Goal: Navigation & Orientation: Find specific page/section

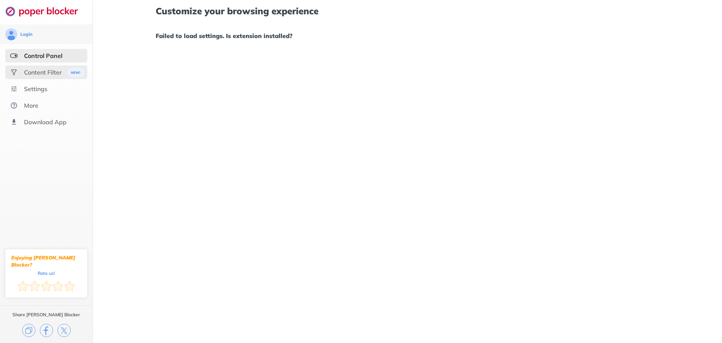
click at [16, 76] on img at bounding box center [14, 72] width 8 height 8
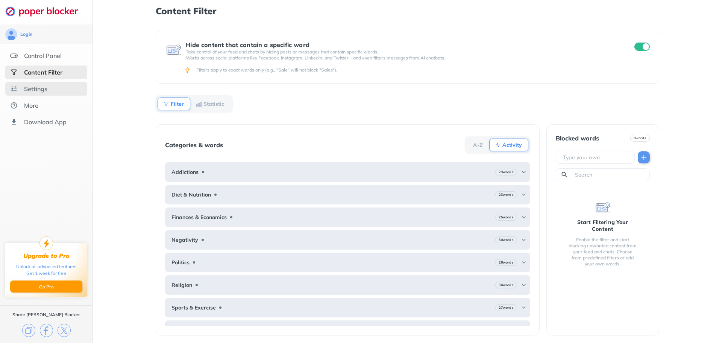
click at [19, 95] on div "Settings" at bounding box center [46, 89] width 82 height 14
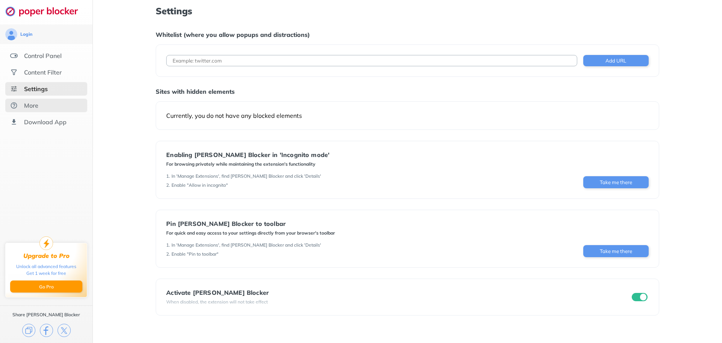
click at [22, 111] on div "More" at bounding box center [46, 106] width 82 height 14
